Goal: Transaction & Acquisition: Purchase product/service

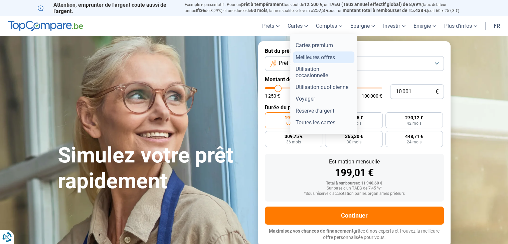
click at [318, 58] on link "Meilleures offres" at bounding box center [323, 57] width 61 height 12
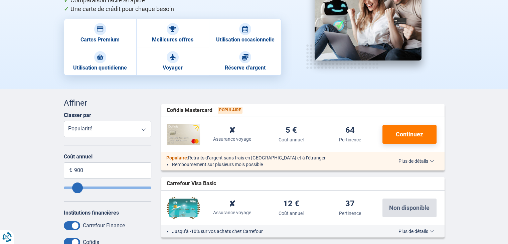
scroll to position [94, 0]
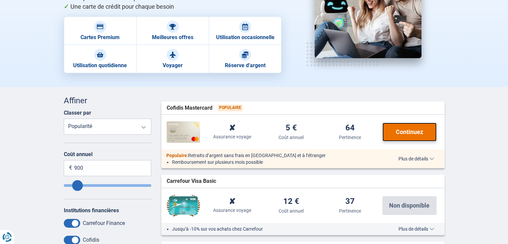
click at [414, 129] on span "Continuez" at bounding box center [409, 132] width 27 height 6
